Goal: Use online tool/utility: Utilize a website feature to perform a specific function

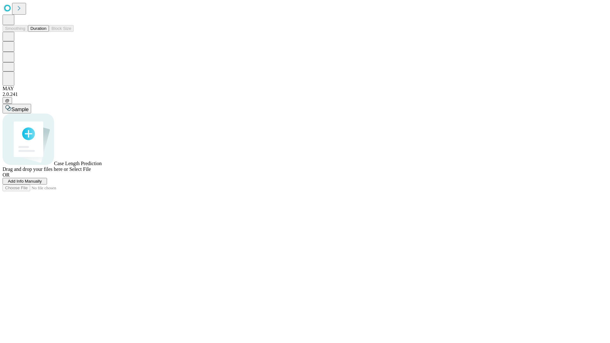
click at [46, 32] on button "Duration" at bounding box center [38, 28] width 21 height 7
click at [29, 107] on span "Sample" at bounding box center [19, 109] width 17 height 5
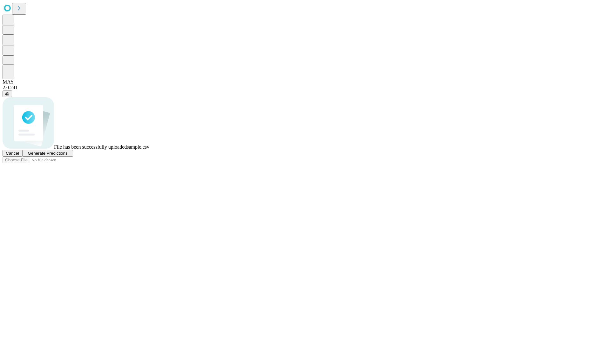
click at [67, 156] on span "Generate Predictions" at bounding box center [48, 153] width 40 height 5
